Goal: Navigation & Orientation: Find specific page/section

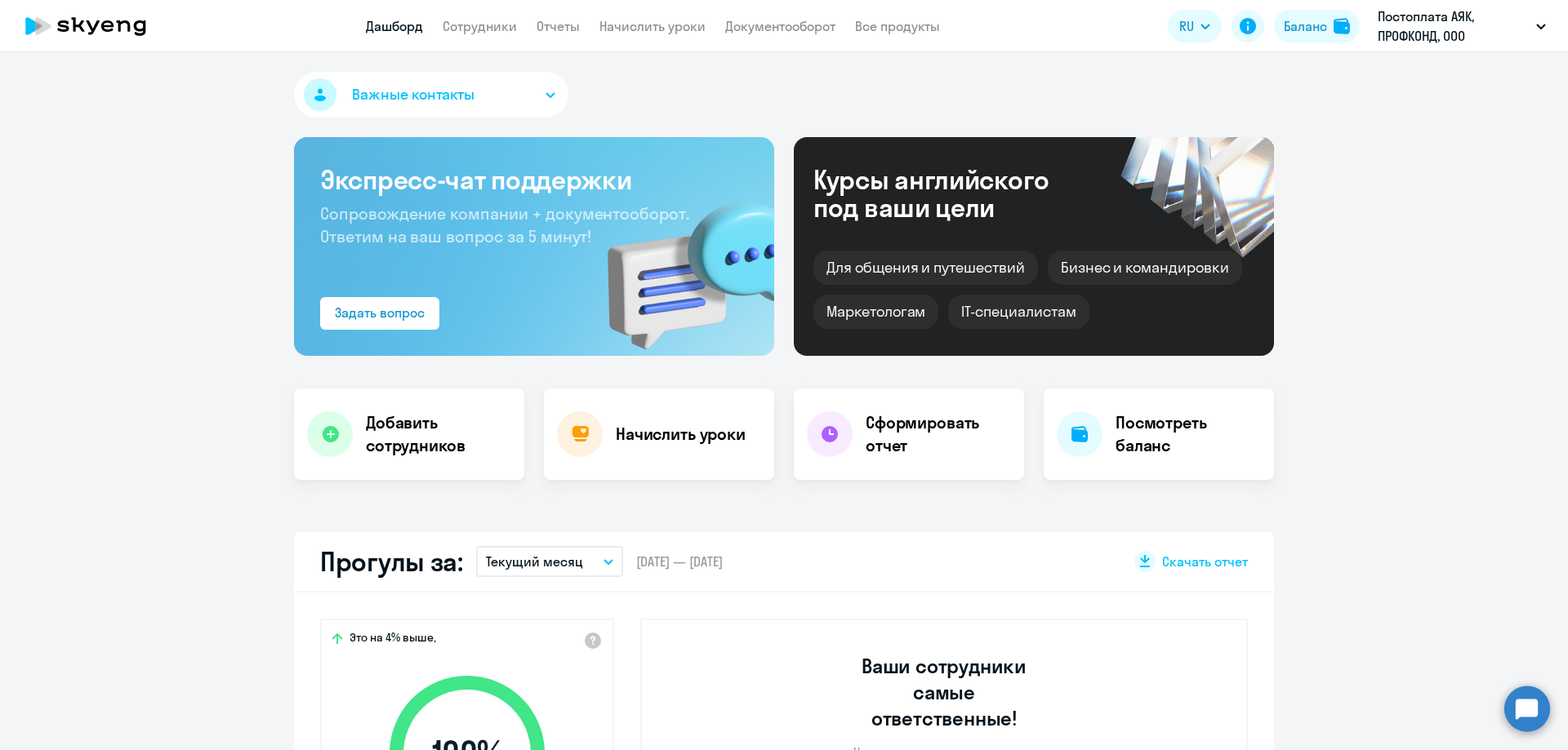
select select "30"
click at [485, 29] on link "Сотрудники" at bounding box center [479, 26] width 74 height 16
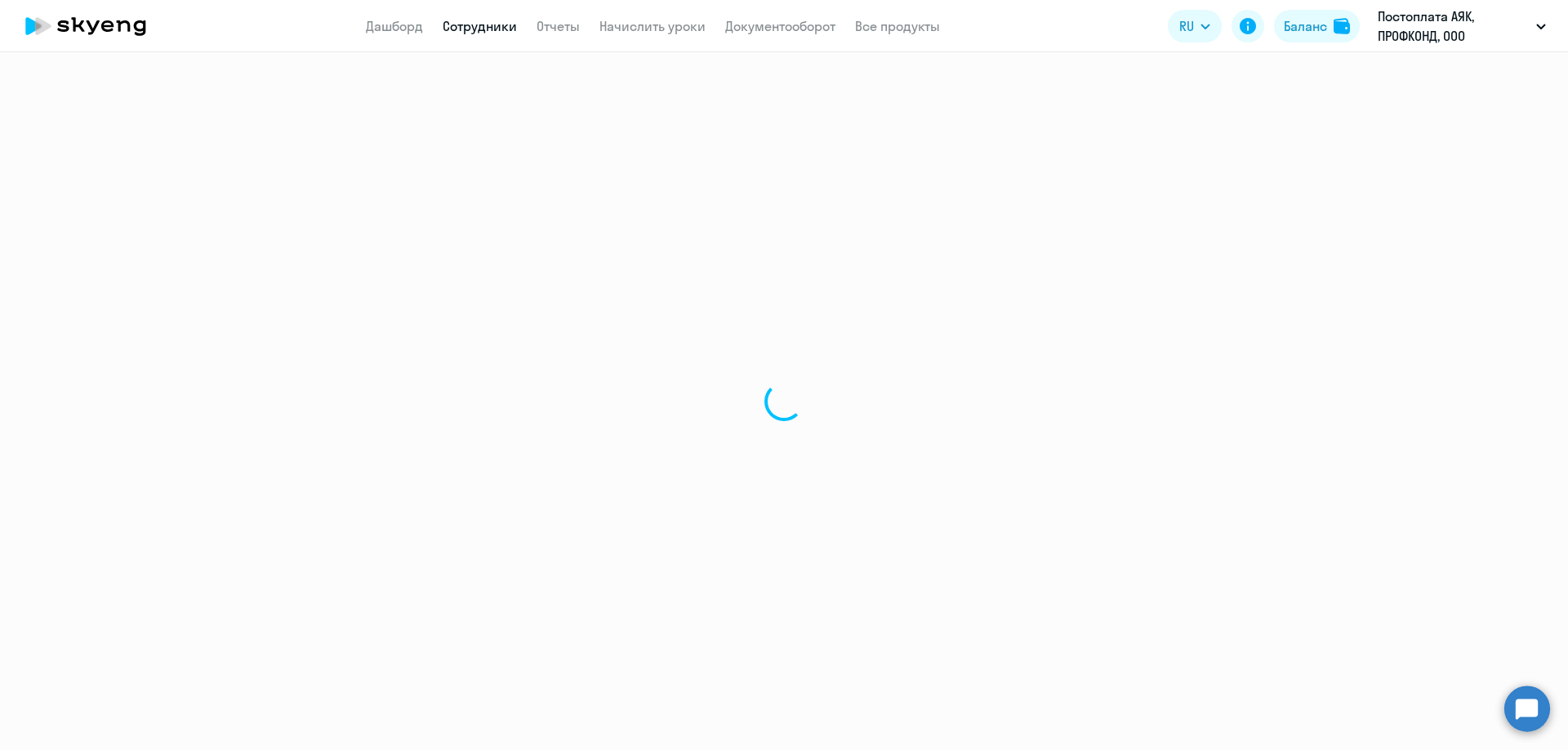
select select "30"
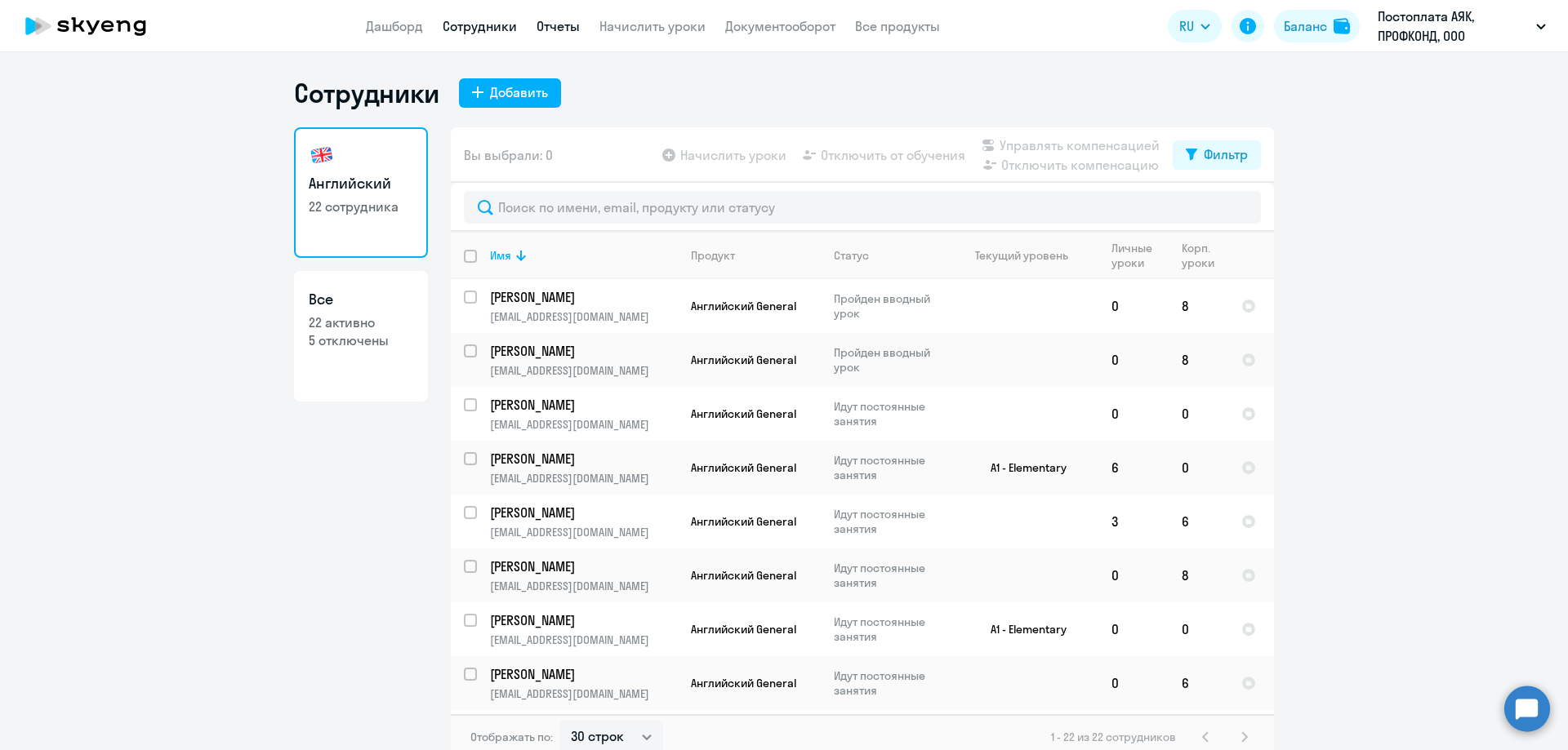
click at [571, 25] on link "Отчеты" at bounding box center [557, 26] width 43 height 16
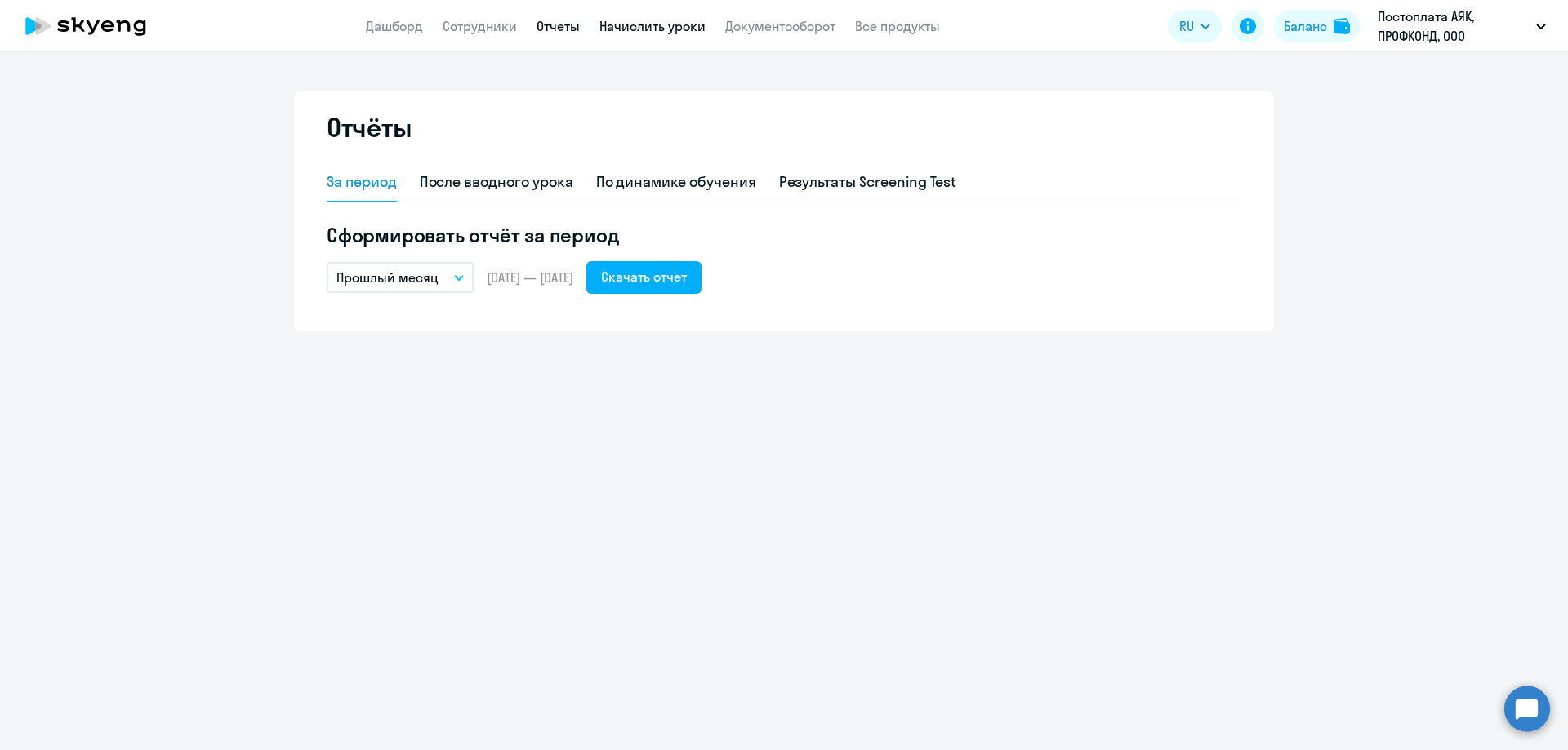
click at [662, 21] on link "Начислить уроки" at bounding box center [653, 26] width 106 height 16
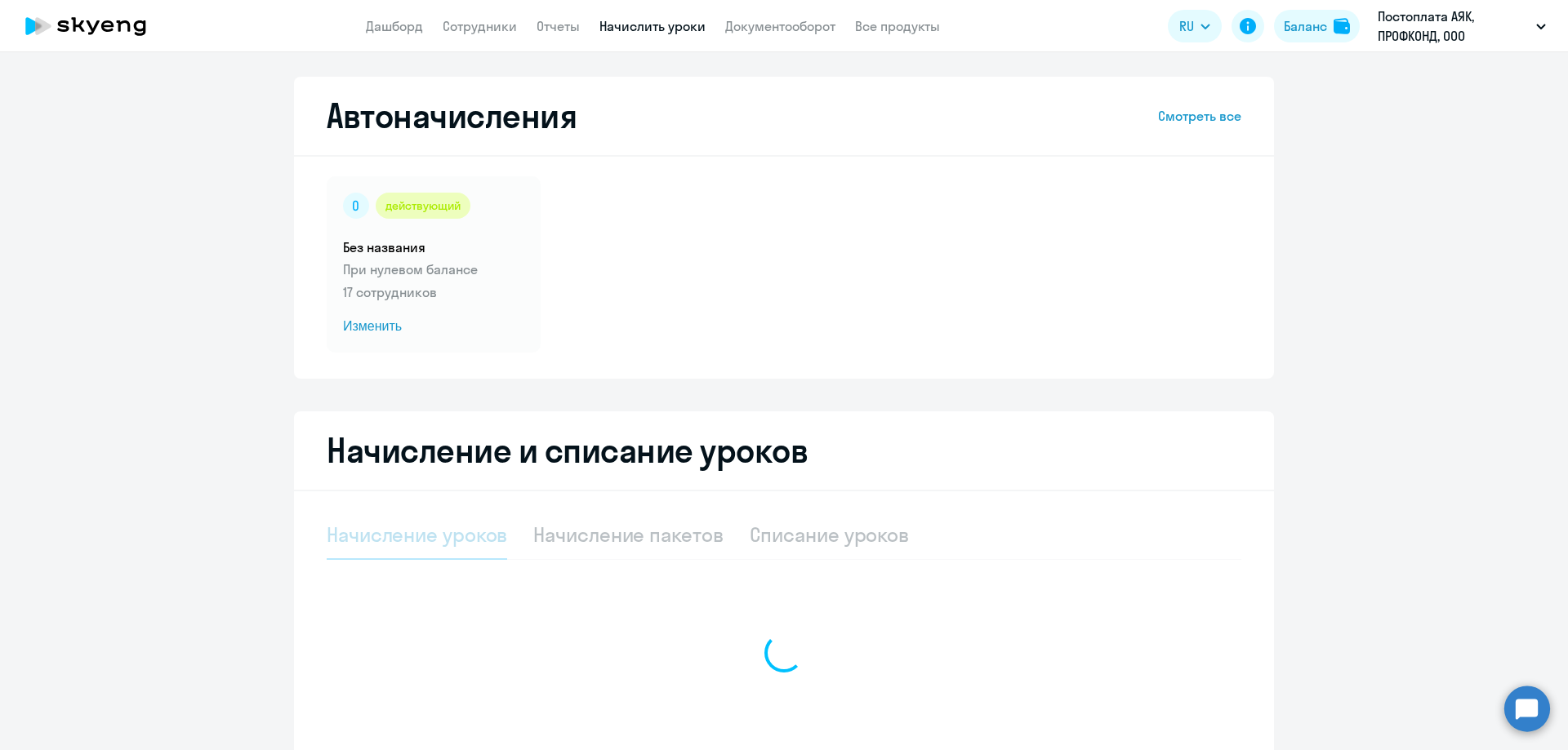
select select "10"
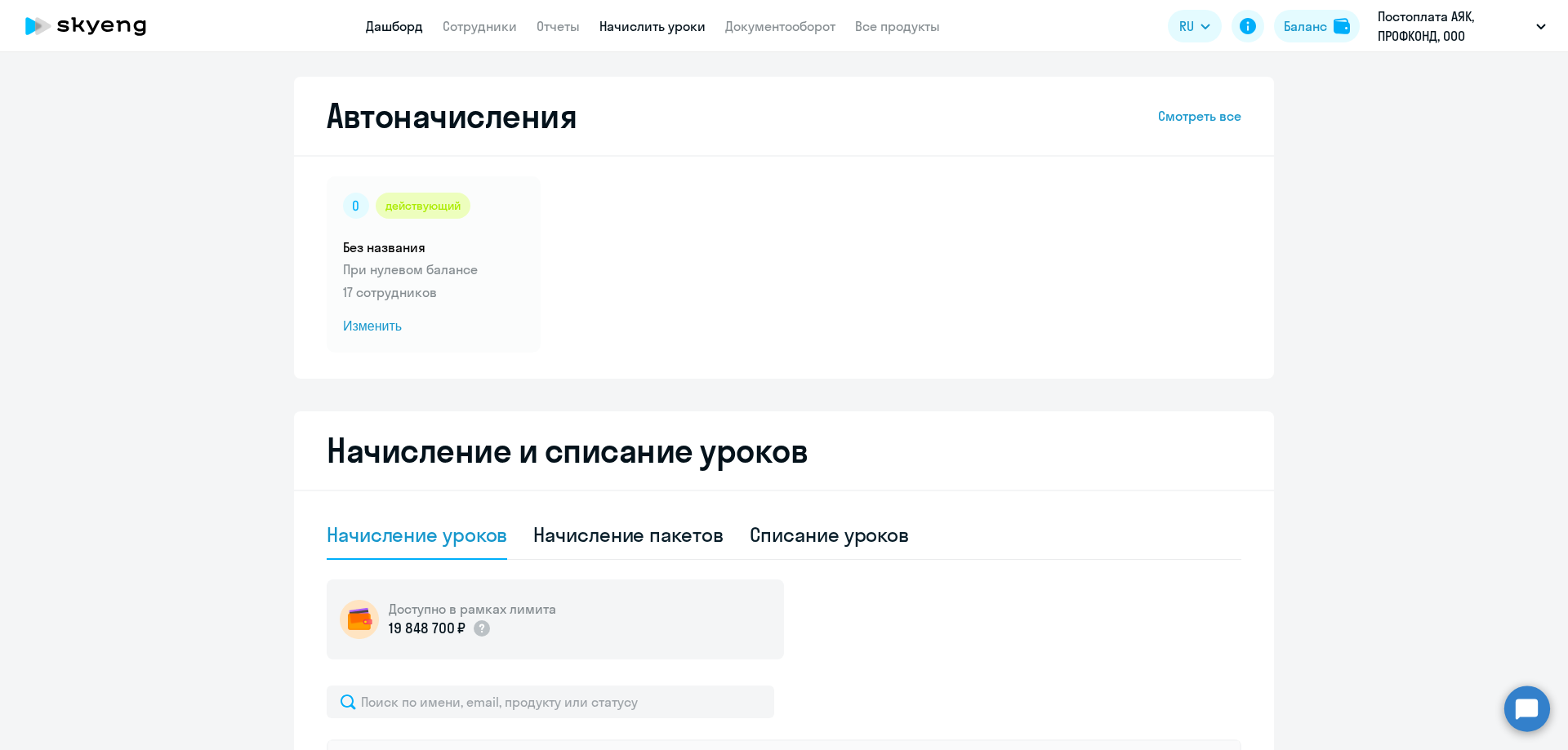
click at [395, 23] on link "Дашборд" at bounding box center [393, 26] width 57 height 16
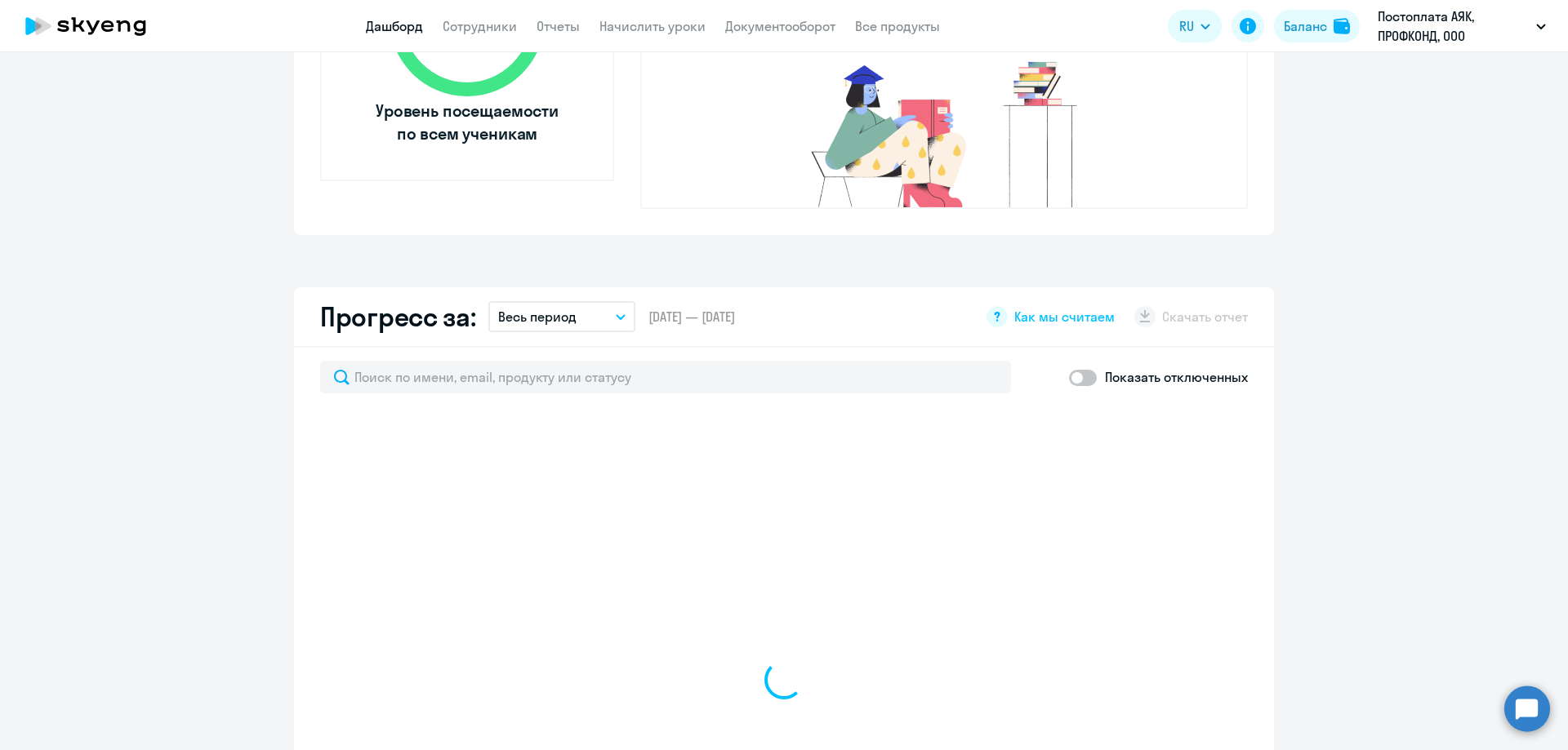
select select "30"
